Goal: Find specific page/section: Find specific page/section

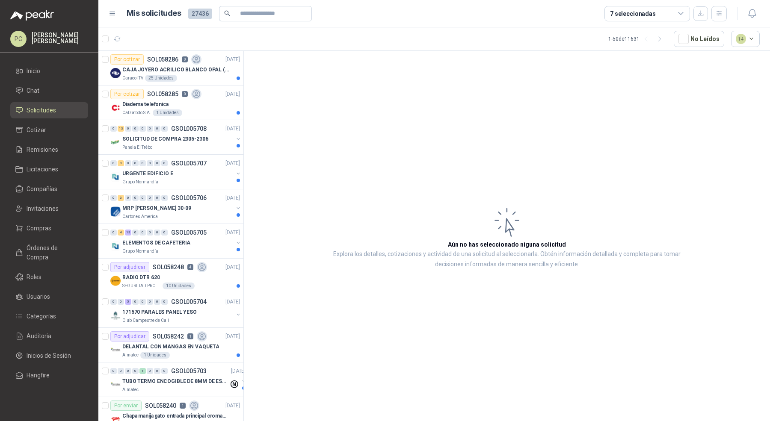
click at [60, 116] on link "Solicitudes" at bounding box center [49, 110] width 78 height 16
click at [718, 12] on icon "button" at bounding box center [718, 13] width 5 height 4
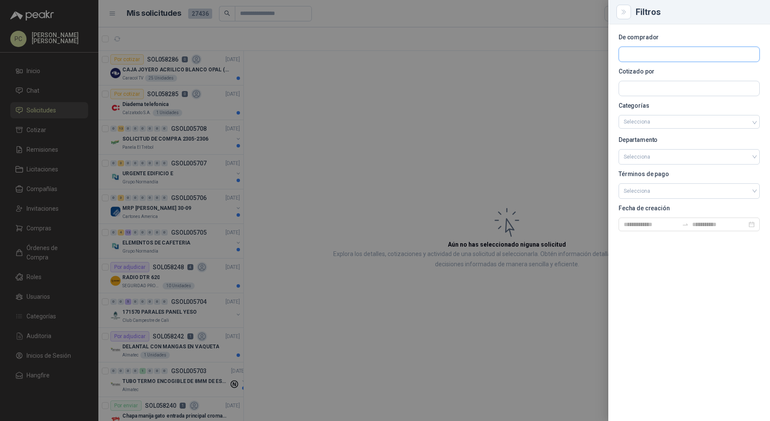
click at [693, 51] on input "text" at bounding box center [689, 54] width 140 height 15
type input "**********"
click at [679, 72] on p "Cartones America" at bounding box center [686, 72] width 96 height 5
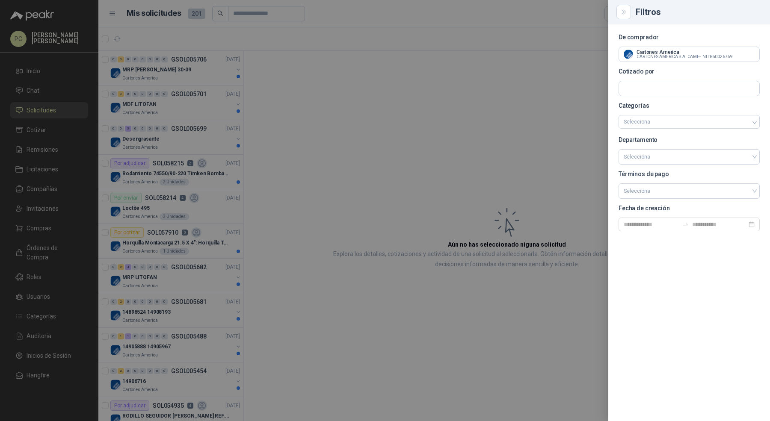
click at [313, 244] on div at bounding box center [385, 210] width 770 height 421
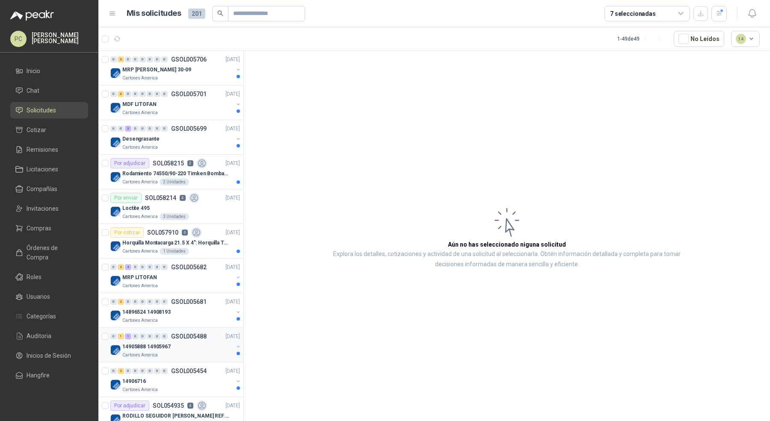
click at [201, 357] on div "0 1 1 0 0 0 0 0 GSOL005488 [DATE] 14905888 14905967 Cartones America" at bounding box center [170, 345] width 145 height 35
click at [235, 343] on button "button" at bounding box center [238, 346] width 7 height 7
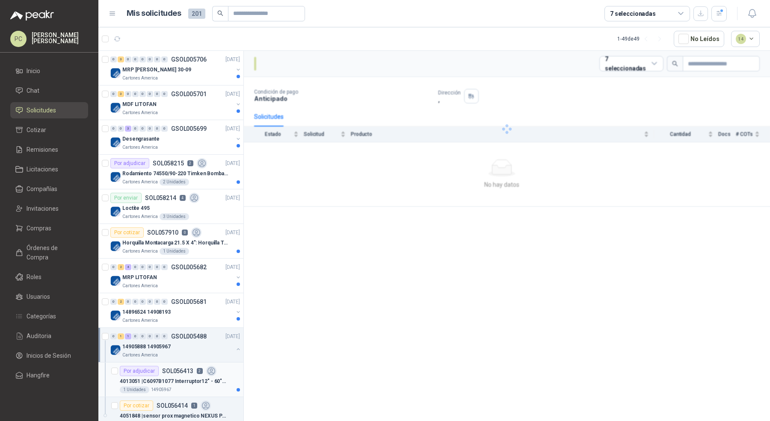
click at [202, 370] on div "Por adjudicar SOL056413 2" at bounding box center [168, 371] width 97 height 10
